Goal: Task Accomplishment & Management: Manage account settings

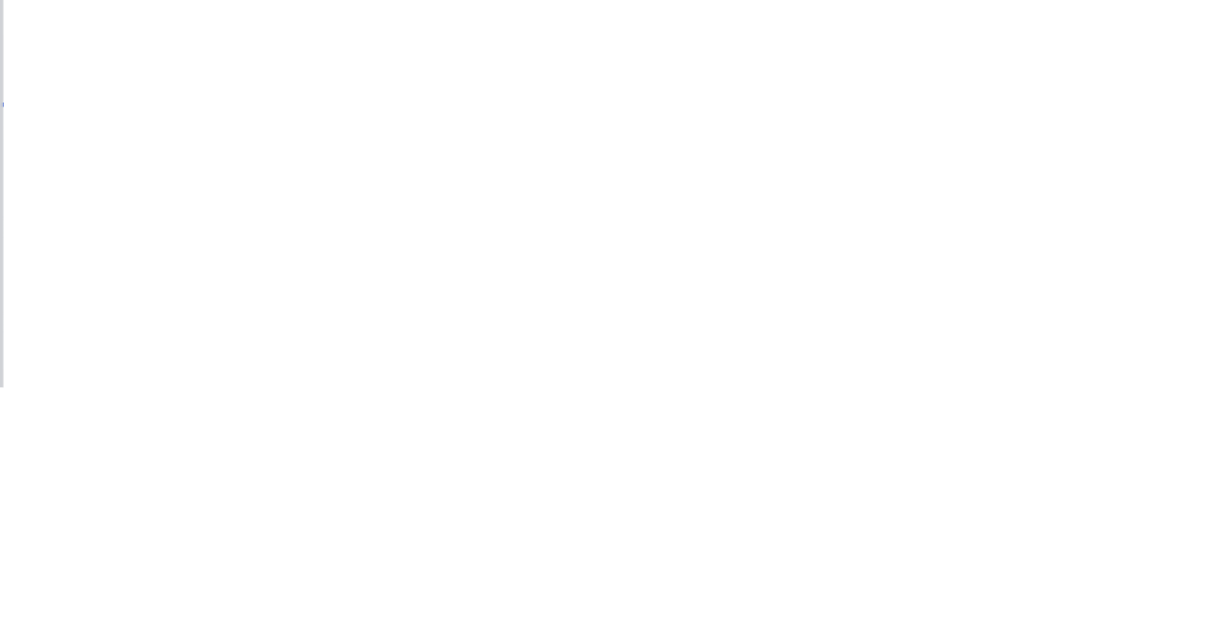
click at [1026, 109] on button "Close" at bounding box center [991, 106] width 70 height 31
click at [208, 175] on div "Collaborate" at bounding box center [170, 167] width 76 height 17
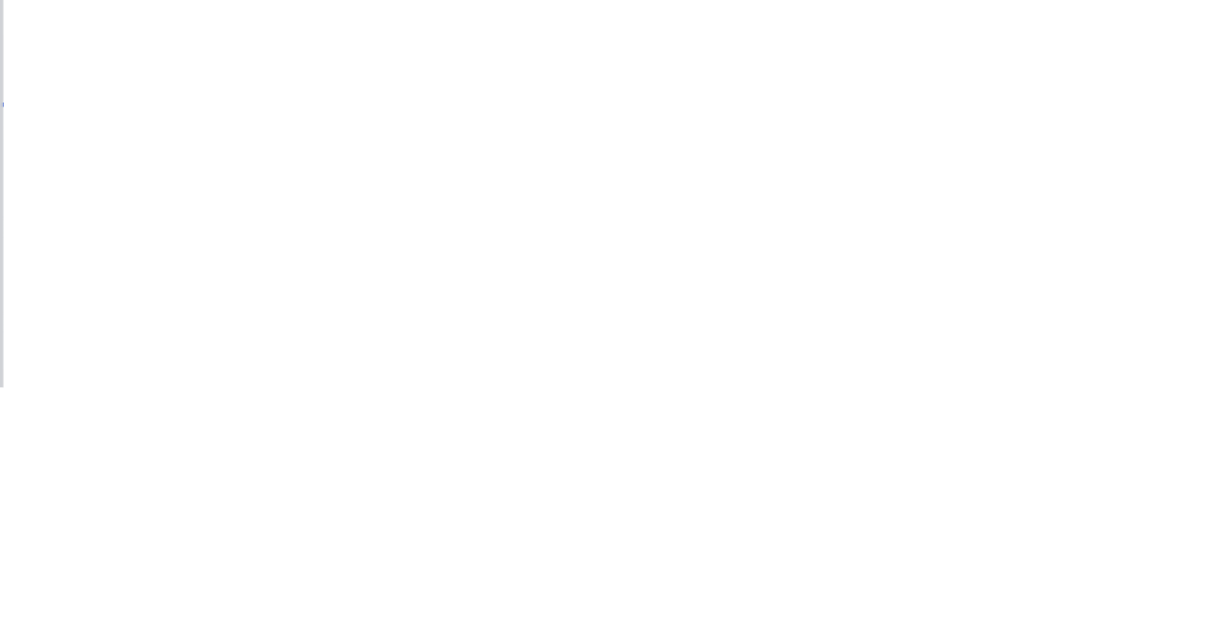
click at [254, 249] on button "Tracking" at bounding box center [163, 264] width 182 height 48
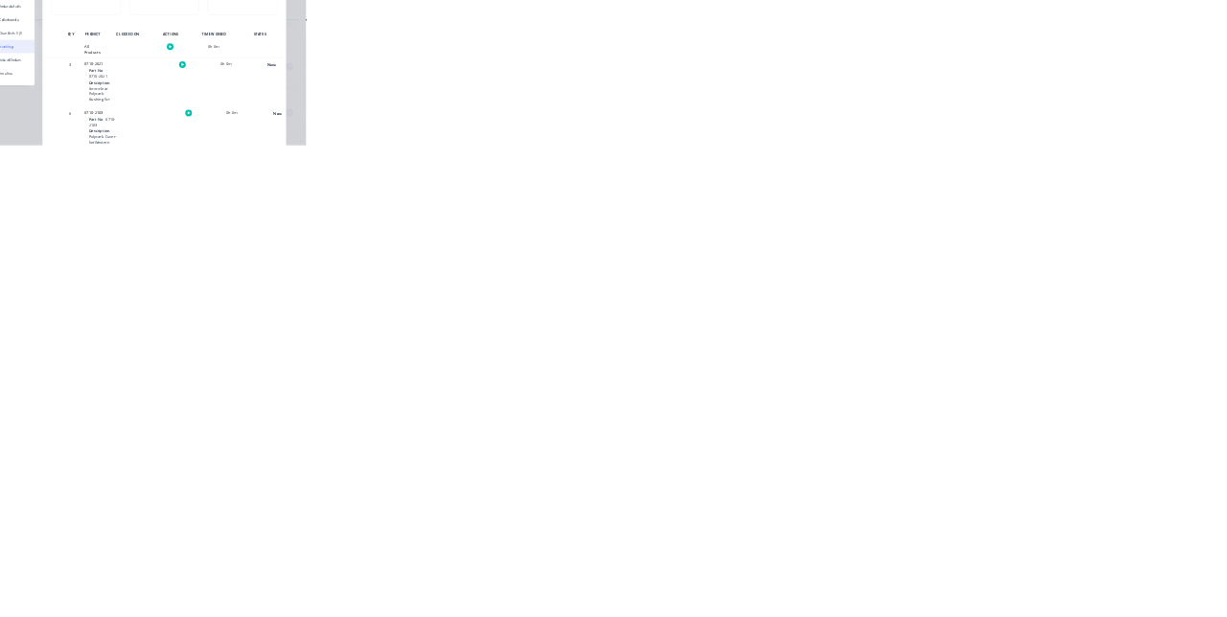
scroll to position [222, 0]
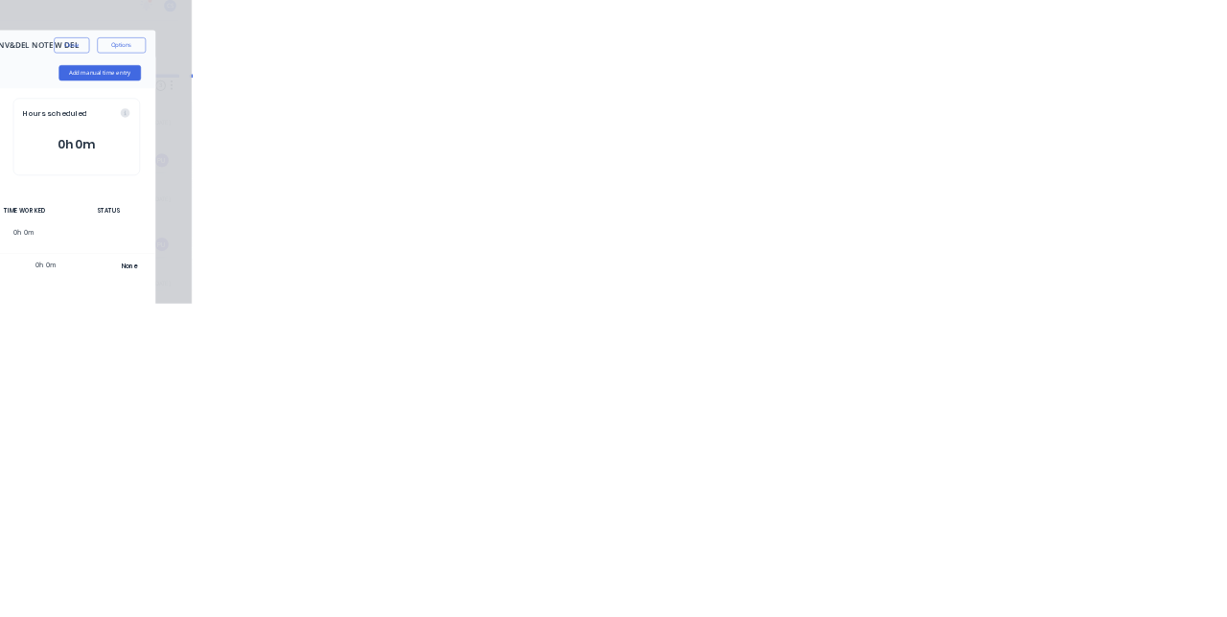
scroll to position [0, 0]
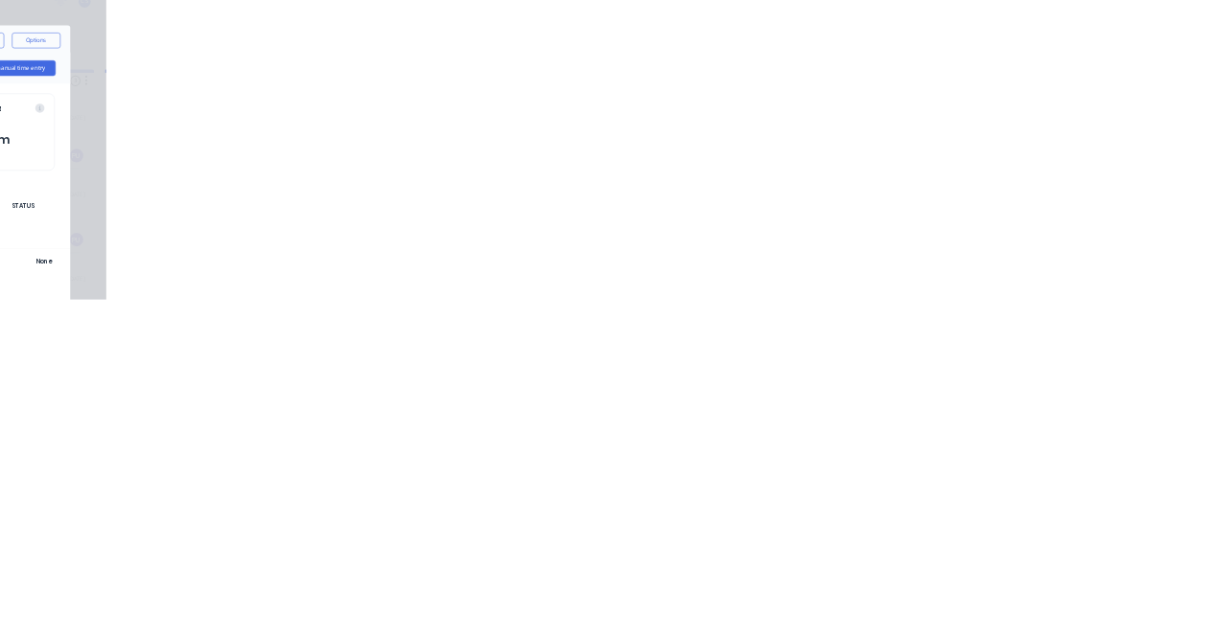
click at [200, 166] on div "Collaborate" at bounding box center [163, 167] width 76 height 17
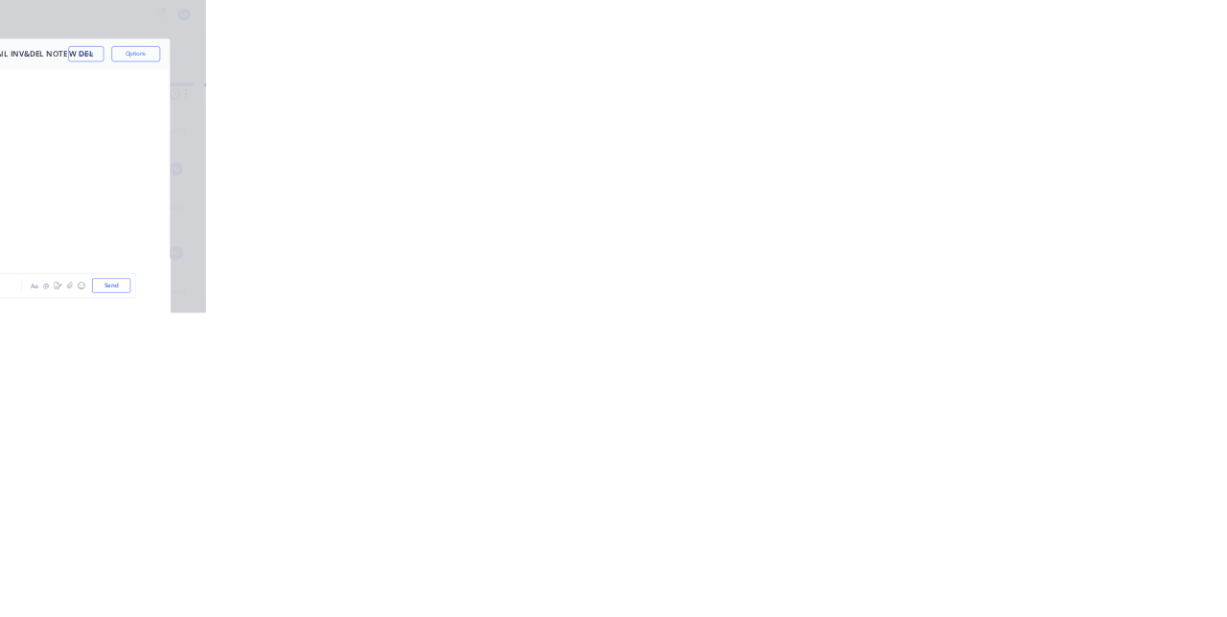
click at [1026, 107] on button "Close" at bounding box center [991, 106] width 70 height 31
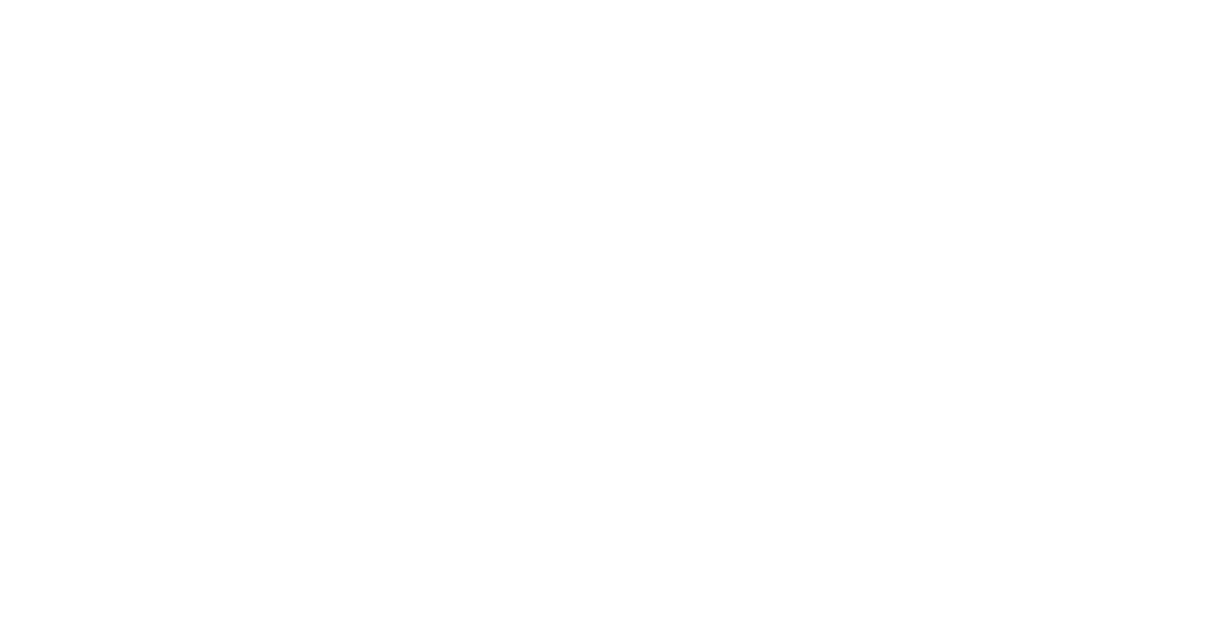
click at [262, 149] on button "Collaborate" at bounding box center [171, 168] width 182 height 48
click at [1226, 616] on div "Order details Collaborate Checklists 0/0 Tracking Linked Orders Timeline Order …" at bounding box center [613, 308] width 1227 height 617
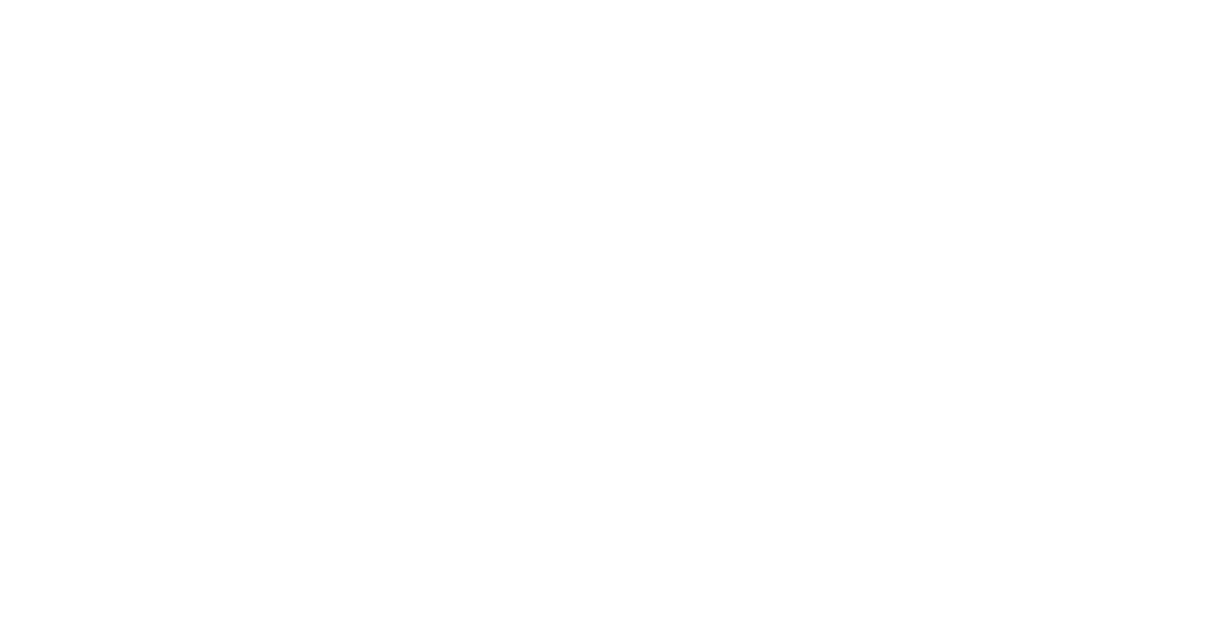
click at [1226, 617] on div "Order details Collaborate Checklists 0/0 Tracking Linked Orders Timeline Order …" at bounding box center [613, 308] width 1227 height 617
